Goal: Use online tool/utility

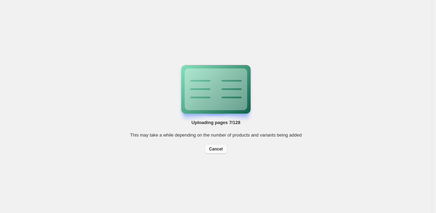
click at [209, 147] on span "Cancel" at bounding box center [216, 149] width 14 height 6
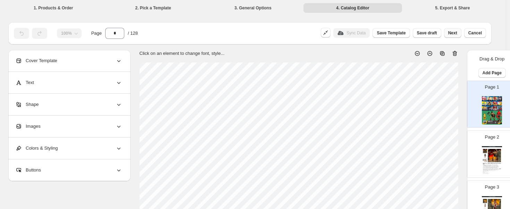
click at [435, 33] on span "Next" at bounding box center [452, 33] width 9 height 6
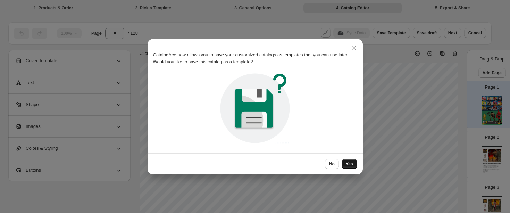
click at [348, 163] on span "Yes" at bounding box center [349, 164] width 7 height 6
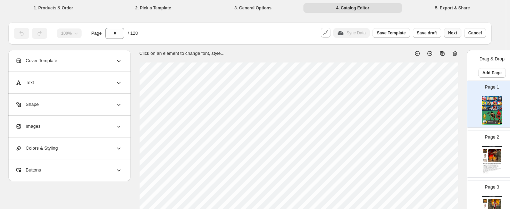
click at [435, 35] on span "Next" at bounding box center [452, 33] width 9 height 6
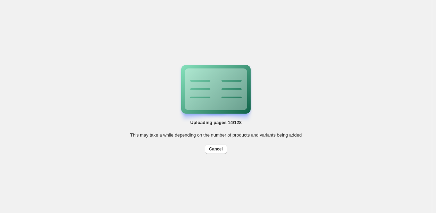
drag, startPoint x: 107, startPoint y: 122, endPoint x: 61, endPoint y: 99, distance: 52.1
click at [99, 121] on div "Uploading pages 14/128 This may take a while depending on the number of product…" at bounding box center [216, 106] width 432 height 213
